Goal: Task Accomplishment & Management: Manage account settings

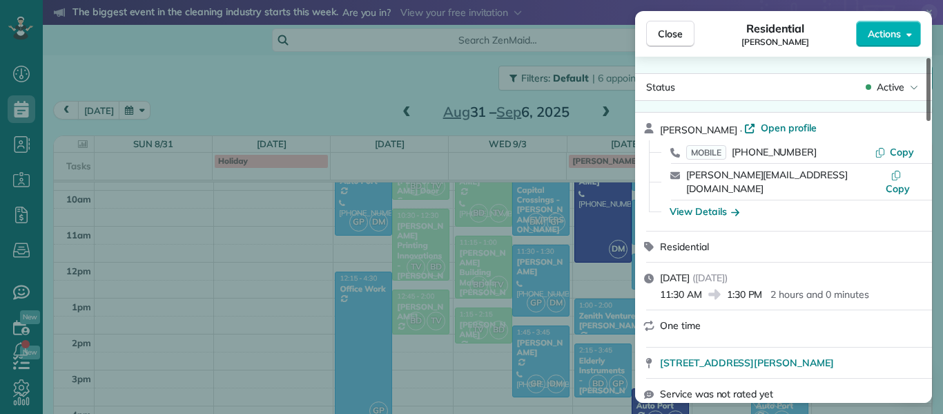
drag, startPoint x: 927, startPoint y: 104, endPoint x: 942, endPoint y: 81, distance: 28.0
click at [931, 81] on div at bounding box center [929, 89] width 4 height 63
click at [942, 81] on div "Close Residential [PERSON_NAME] Actions Status Active [PERSON_NAME] · Open prof…" at bounding box center [471, 207] width 943 height 414
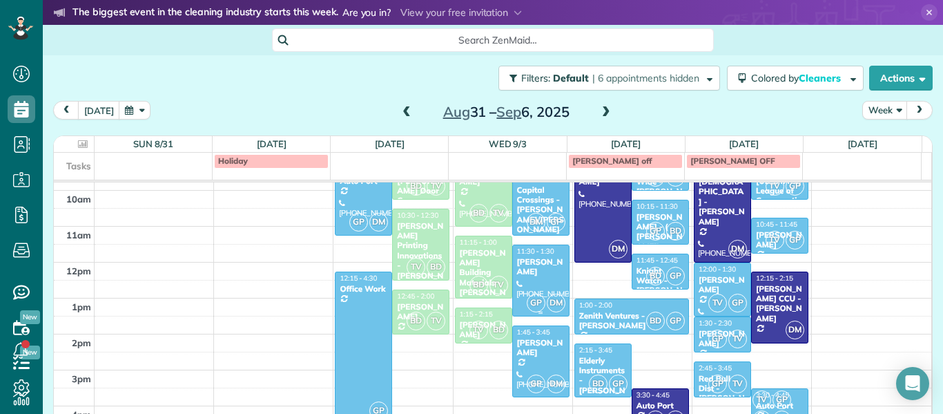
click at [542, 270] on div "[PERSON_NAME]" at bounding box center [540, 267] width 49 height 20
click at [0, 0] on div at bounding box center [0, 0] width 0 height 0
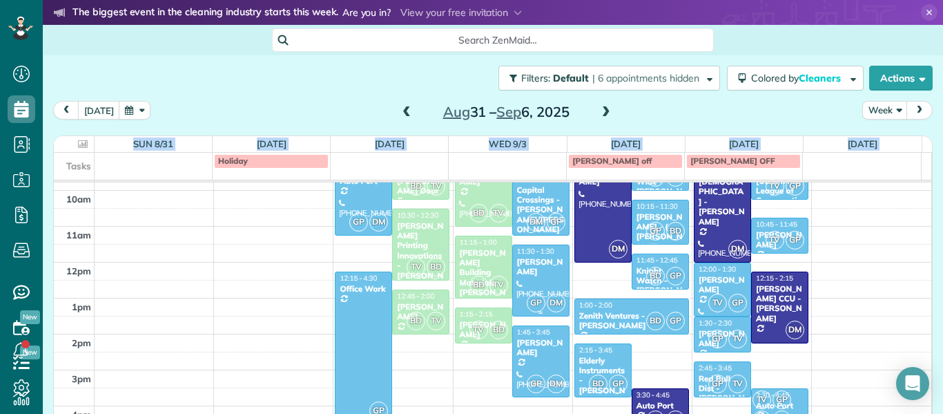
click at [529, 273] on div "[PERSON_NAME]" at bounding box center [540, 267] width 49 height 20
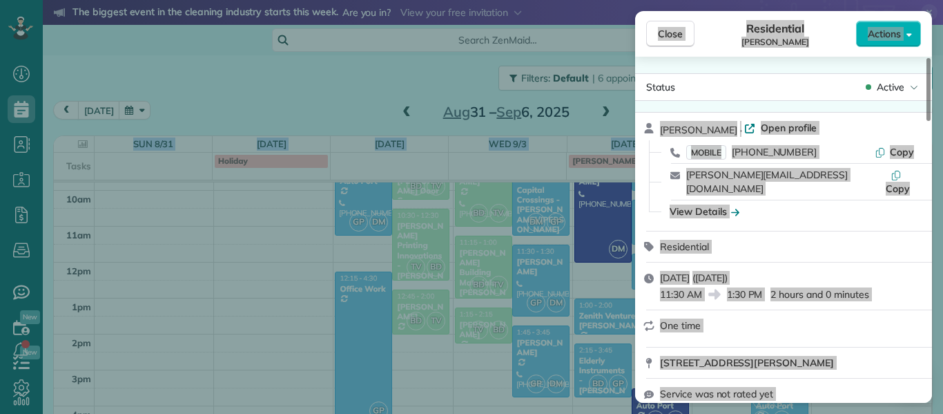
click at [846, 211] on div "[PERSON_NAME] · Open profile MOBILE [PHONE_NUMBER] Copy [PERSON_NAME][EMAIL_ADD…" at bounding box center [783, 172] width 297 height 118
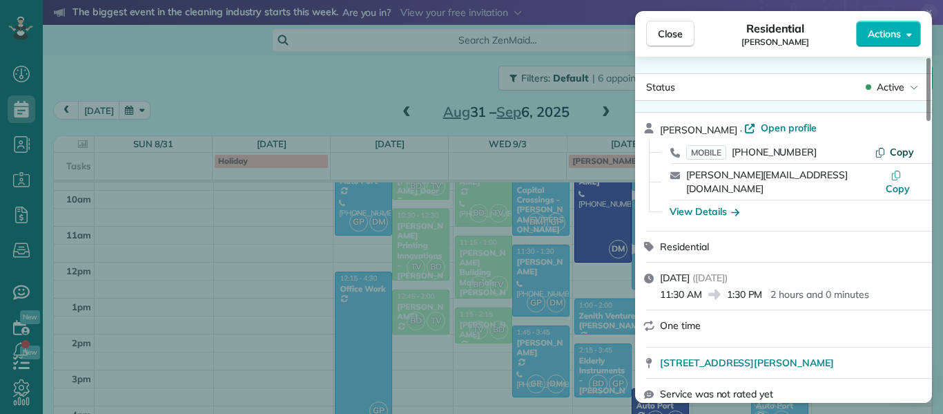
click at [896, 151] on span "Copy" at bounding box center [902, 152] width 24 height 12
click at [889, 175] on button "Copy" at bounding box center [898, 182] width 32 height 28
click at [707, 204] on div "View Details" at bounding box center [705, 211] width 70 height 14
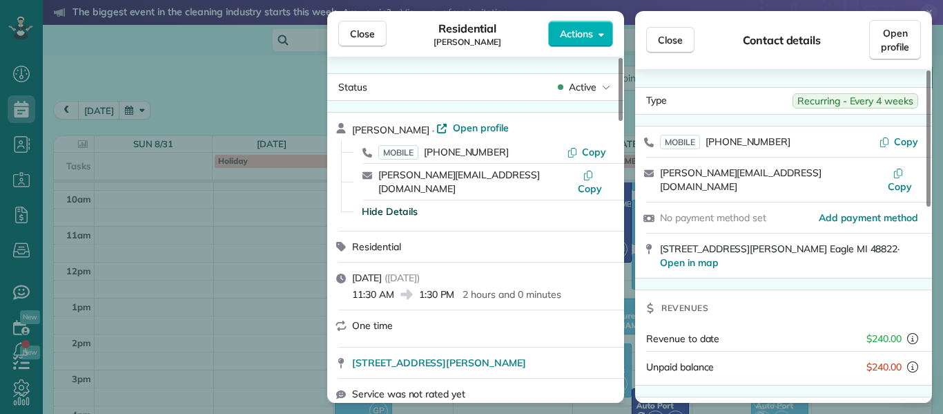
drag, startPoint x: 829, startPoint y: 233, endPoint x: 659, endPoint y: 236, distance: 170.6
click at [659, 236] on div "[STREET_ADDRESS][PERSON_NAME] · Open in map" at bounding box center [783, 255] width 297 height 44
click at [374, 35] on span "Close" at bounding box center [362, 34] width 25 height 14
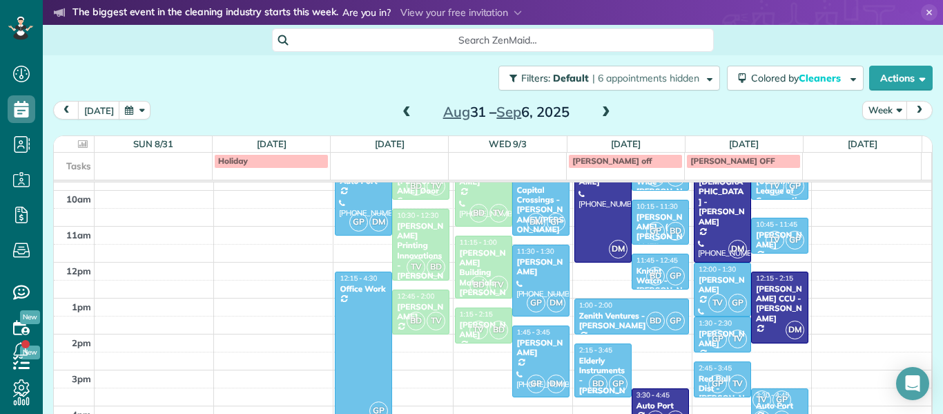
click at [599, 112] on span at bounding box center [606, 112] width 15 height 12
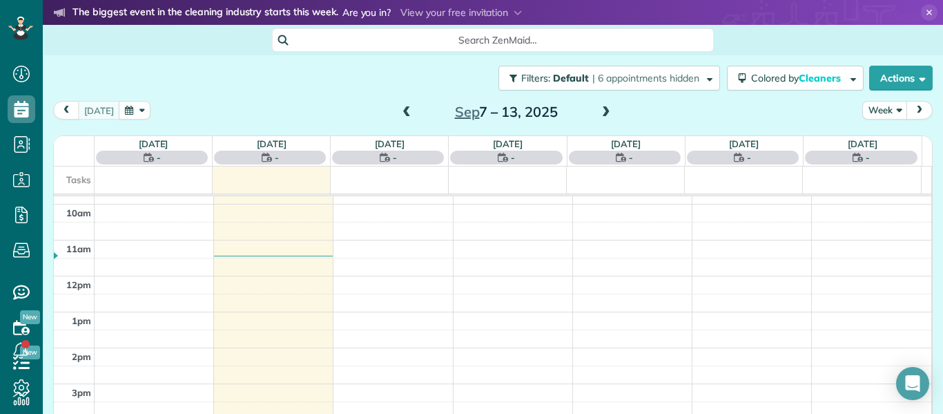
scroll to position [252, 0]
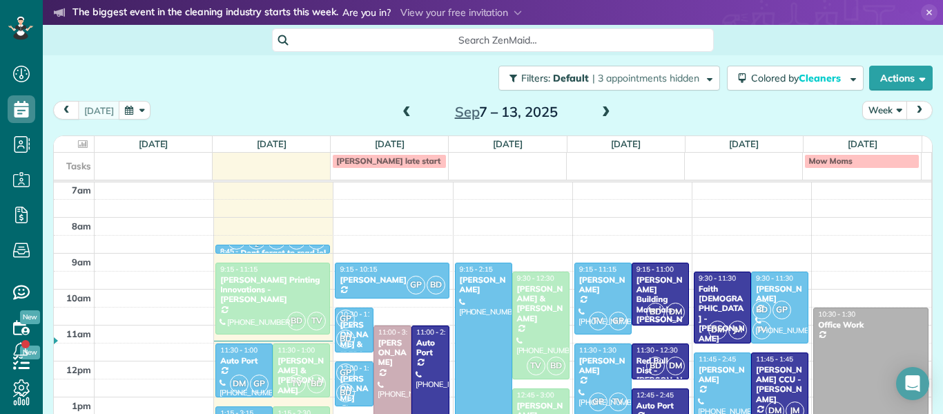
drag, startPoint x: 598, startPoint y: 112, endPoint x: 732, endPoint y: 210, distance: 166.0
click at [732, 210] on div "[DATE] Week [DATE] – [DATE] [DATE] No Appointments [DATE] $315.00 26.25 Man Hou…" at bounding box center [493, 256] width 880 height 310
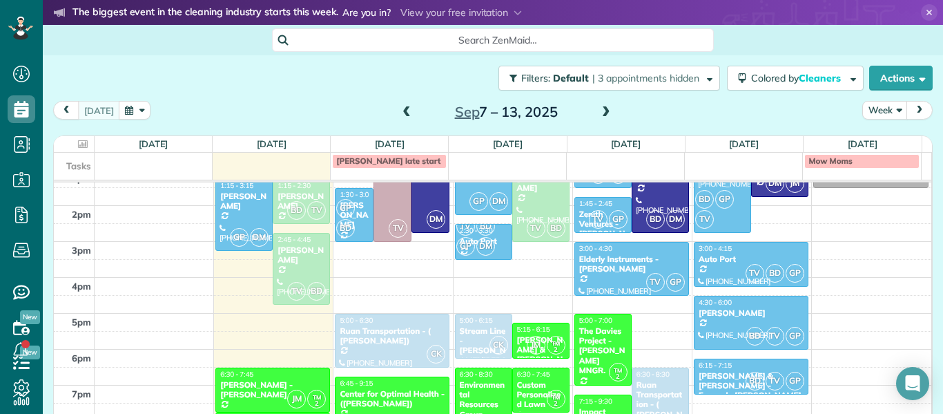
scroll to position [504, 0]
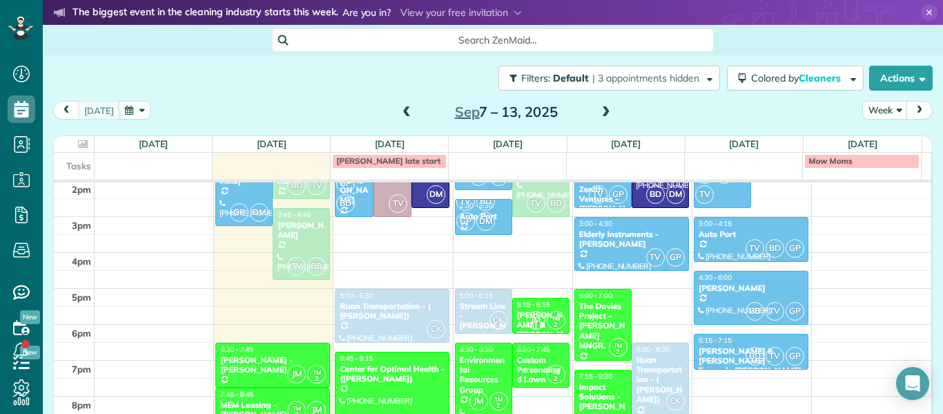
click at [927, 10] on use at bounding box center [930, 13] width 6 height 6
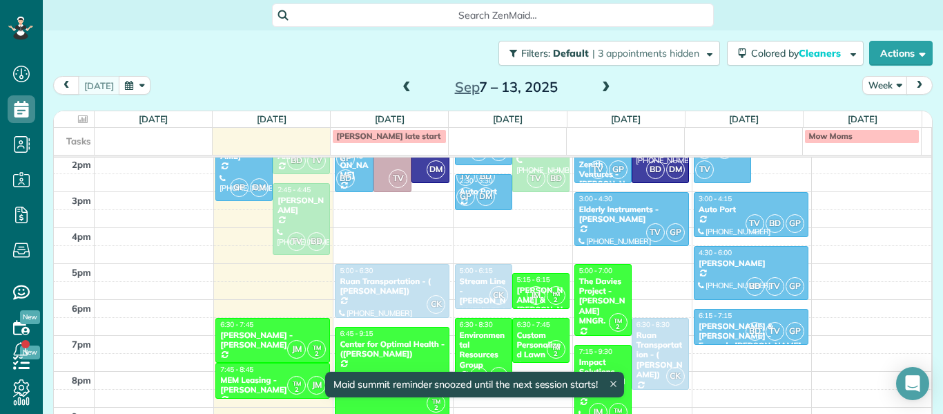
click at [599, 91] on span at bounding box center [606, 87] width 15 height 12
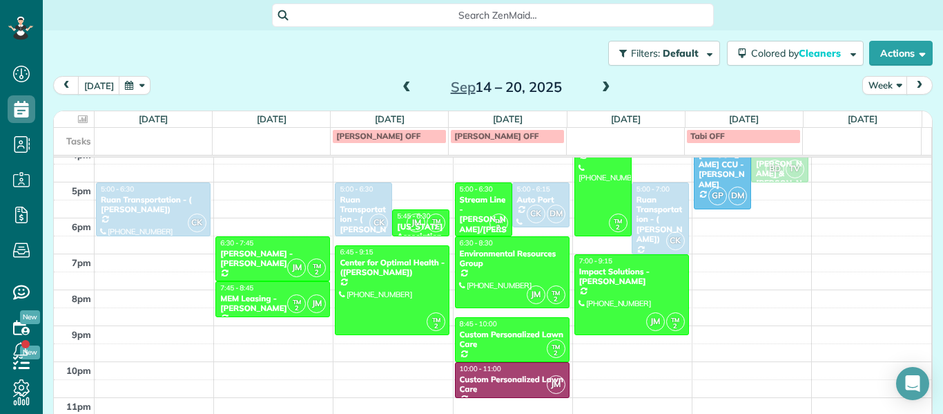
scroll to position [588, 0]
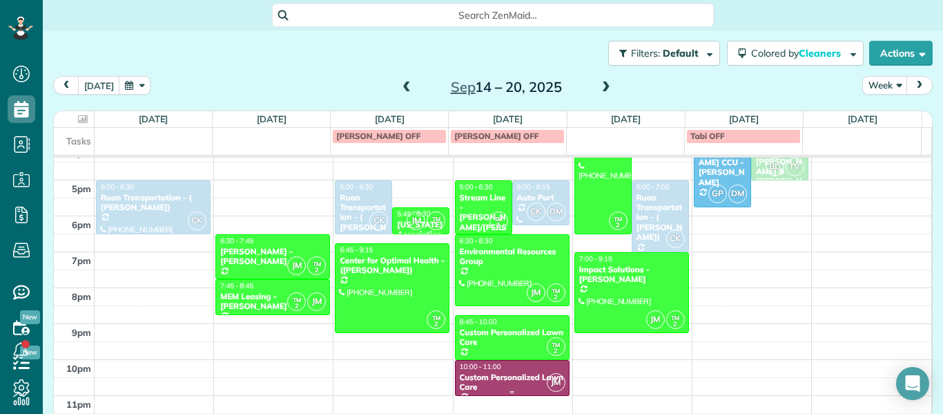
click at [519, 383] on div "Custom Personalized Lawn Care" at bounding box center [512, 382] width 106 height 20
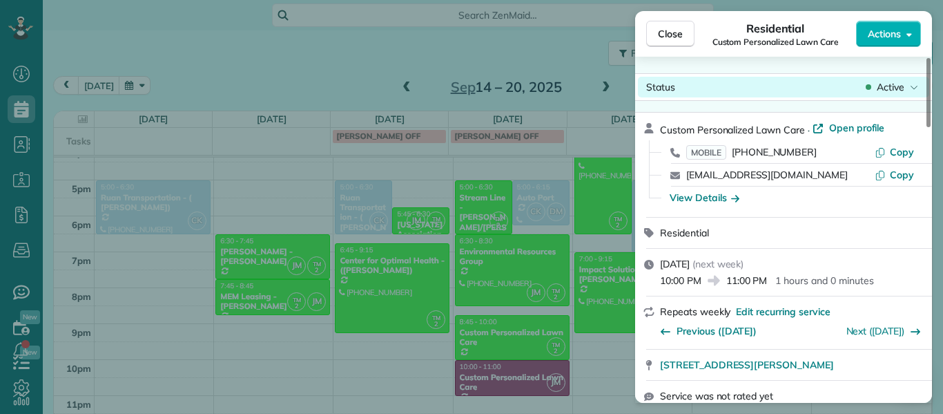
click at [900, 87] on span "Active" at bounding box center [891, 87] width 28 height 14
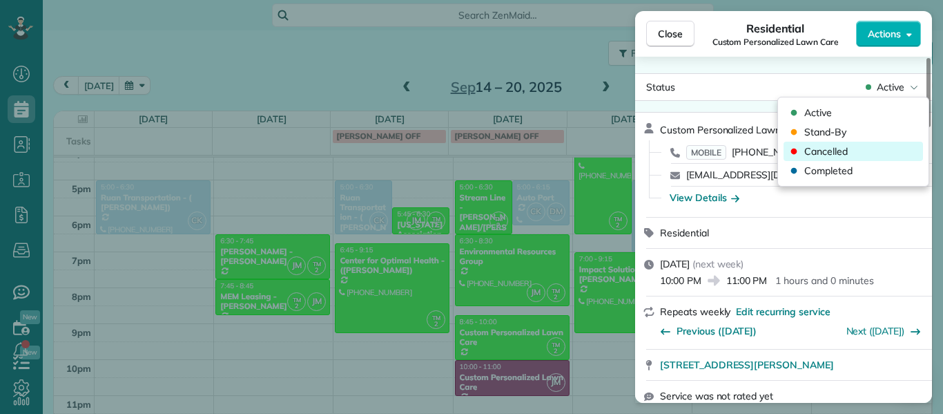
click at [839, 149] on span "Cancelled" at bounding box center [825, 151] width 43 height 14
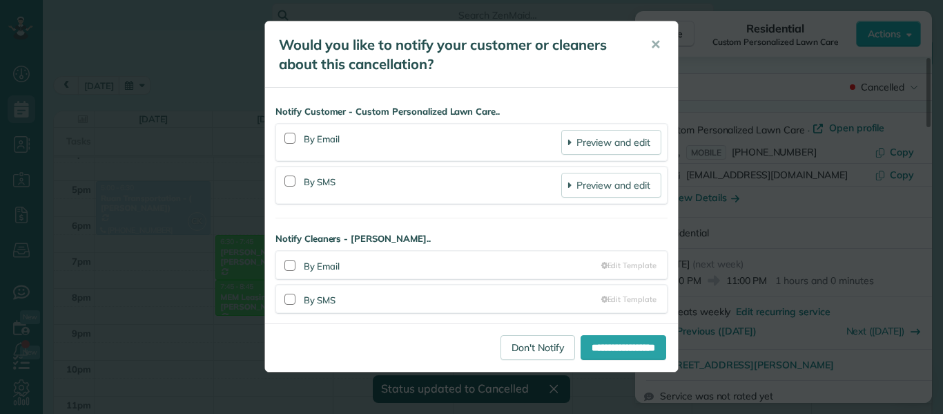
scroll to position [587, 0]
click at [523, 345] on link "Don't Notify" at bounding box center [538, 347] width 75 height 25
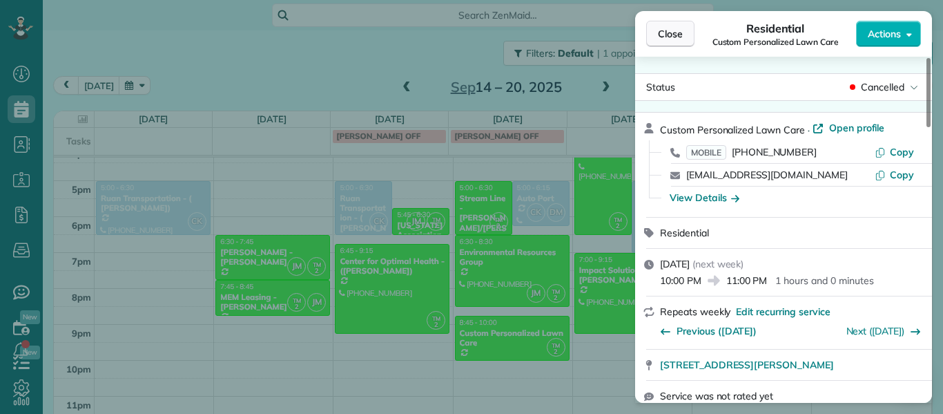
click at [683, 30] on button "Close" at bounding box center [670, 34] width 48 height 26
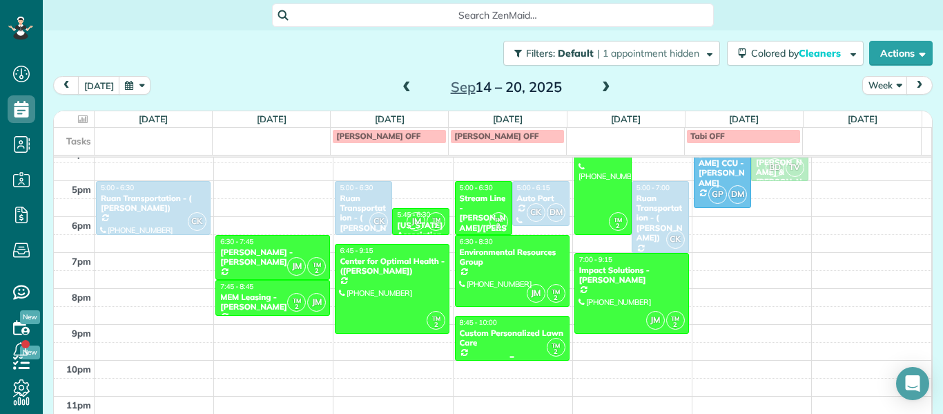
click at [476, 328] on div "Custom Personalized Lawn Care" at bounding box center [512, 338] width 106 height 20
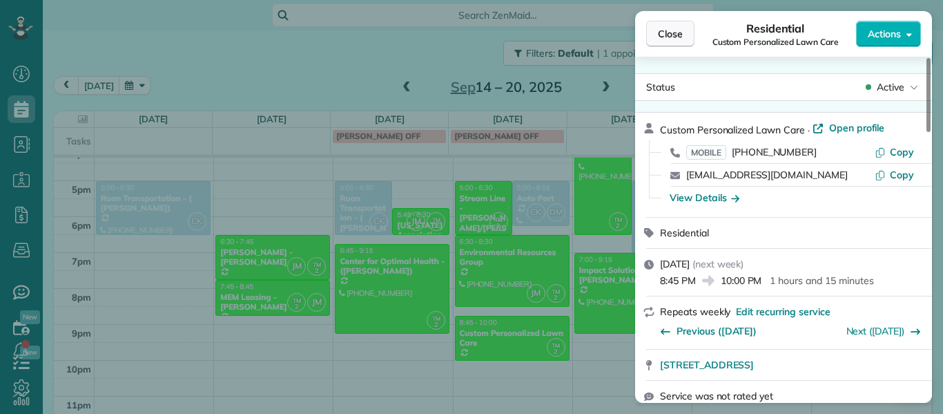
click at [673, 28] on span "Close" at bounding box center [670, 34] width 25 height 14
